Goal: Information Seeking & Learning: Learn about a topic

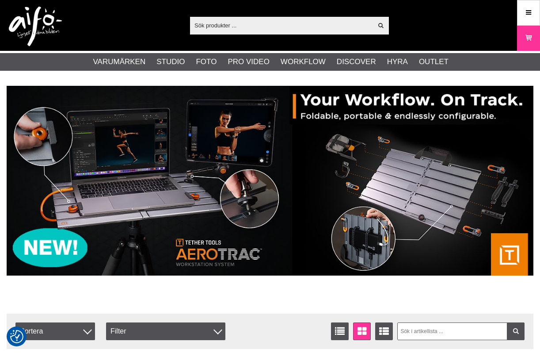
click at [333, 25] on input "text" at bounding box center [281, 25] width 183 height 13
paste input "EL20839"
type input "EL20839"
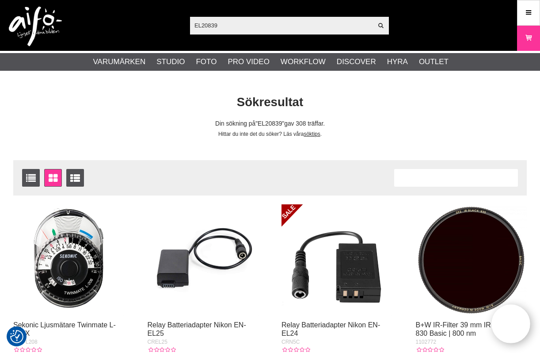
click at [224, 21] on input "EL20839" at bounding box center [281, 25] width 183 height 13
click at [184, 25] on div "EL20839 Visa alla Artiklar Kategorier av artiklar Din sökning på gav inga träff…" at bounding box center [270, 25] width 540 height 51
paste input "D-Lite RX 4"
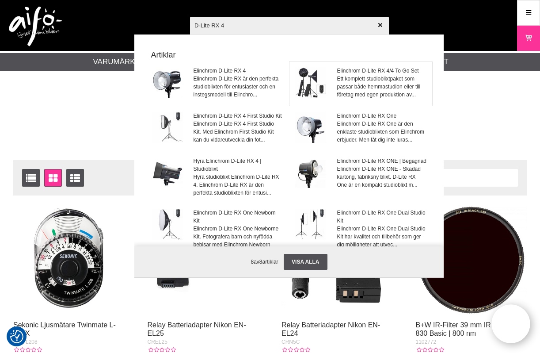
type input "D-Lite RX 4"
click at [383, 69] on span "Elinchrom D-Lite RX 4/4 To Go Set" at bounding box center [382, 71] width 90 height 8
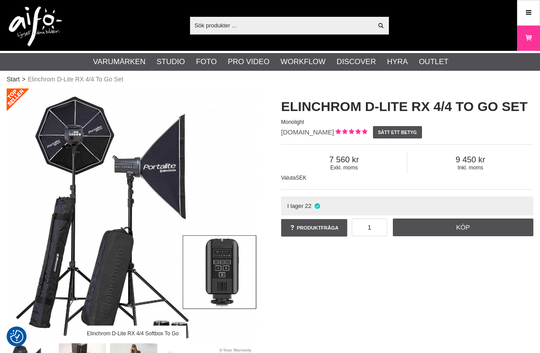
checkbox input "true"
